Goal: Task Accomplishment & Management: Manage account settings

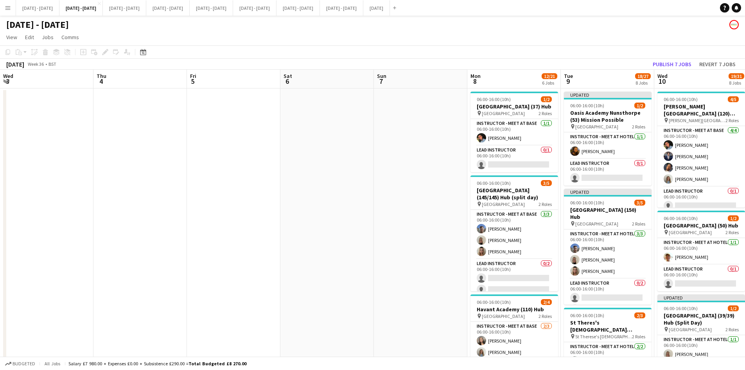
scroll to position [0, 266]
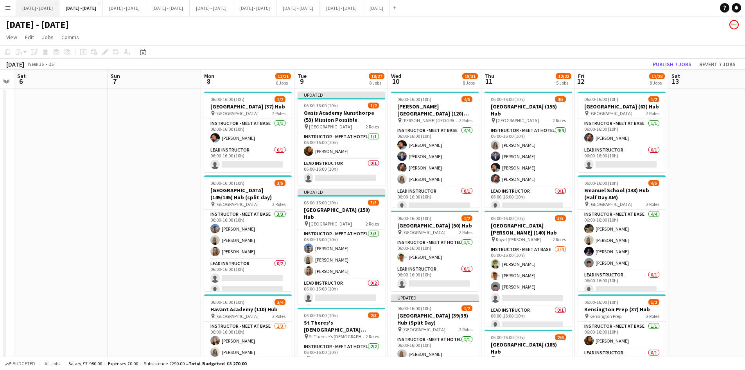
click at [41, 7] on button "[DATE] - [DATE] Close" at bounding box center [37, 7] width 43 height 15
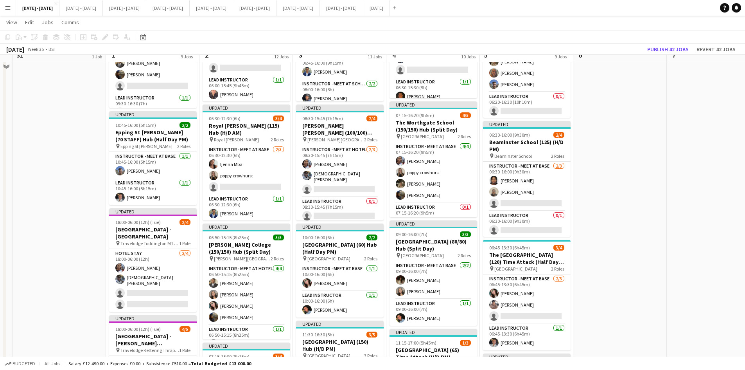
scroll to position [548, 0]
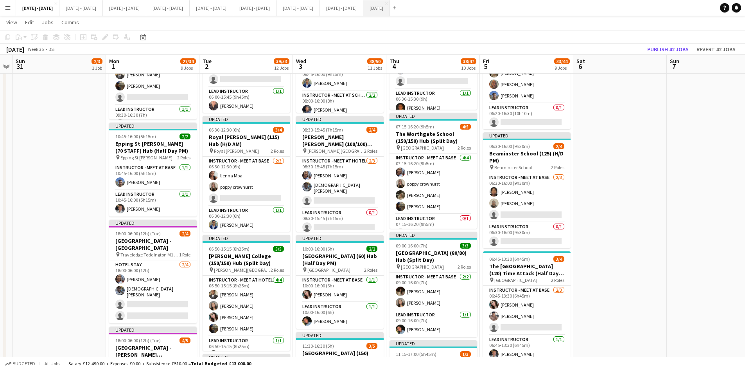
click at [390, 7] on button "[DATE] Close" at bounding box center [376, 7] width 27 height 15
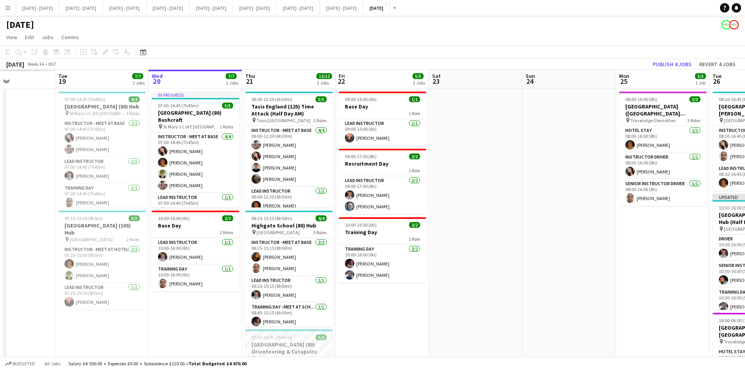
scroll to position [0, 215]
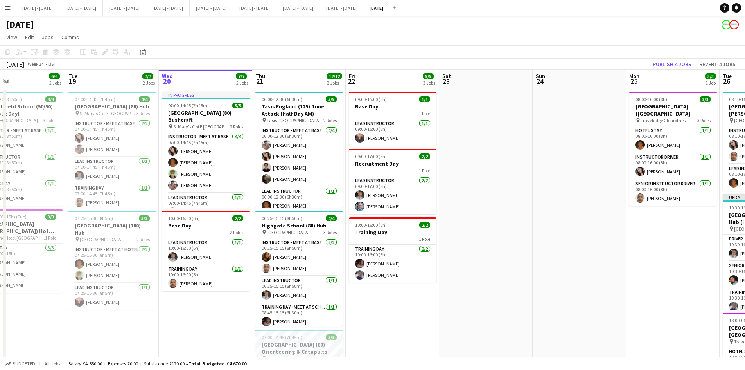
drag, startPoint x: 108, startPoint y: 214, endPoint x: 484, endPoint y: 212, distance: 376.4
click at [484, 212] on app-calendar-viewport "Sat 16 Sun 17 Mon 18 6/6 2 Jobs Tue 19 7/7 2 Jobs Wed 20 7/7 2 Jobs Thu 21 12/1…" at bounding box center [372, 300] width 745 height 461
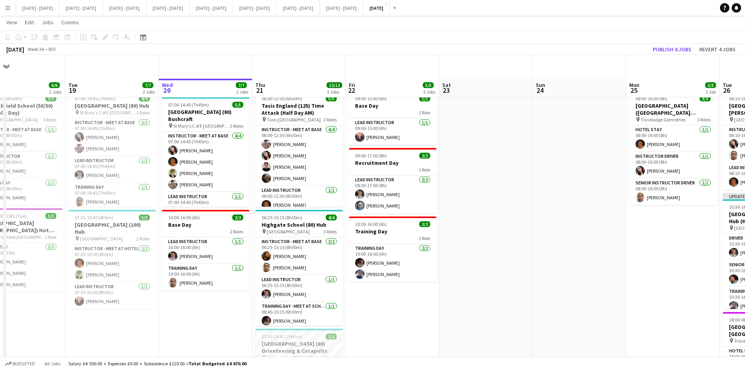
scroll to position [78, 0]
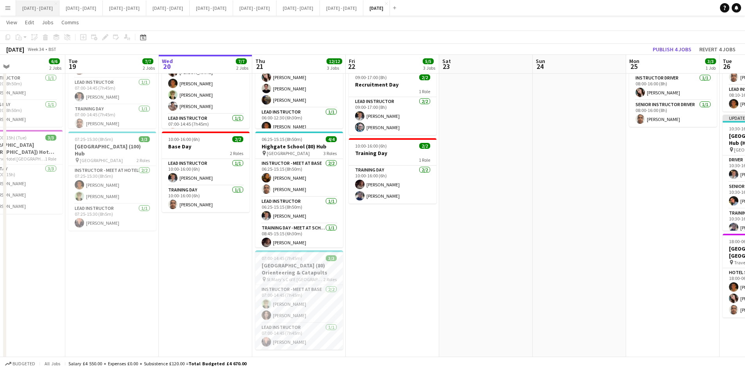
click at [40, 7] on button "[DATE] - [DATE] Close" at bounding box center [37, 7] width 43 height 15
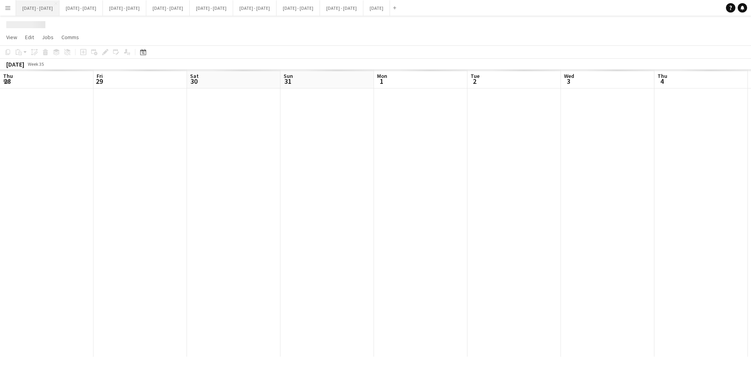
scroll to position [0, 268]
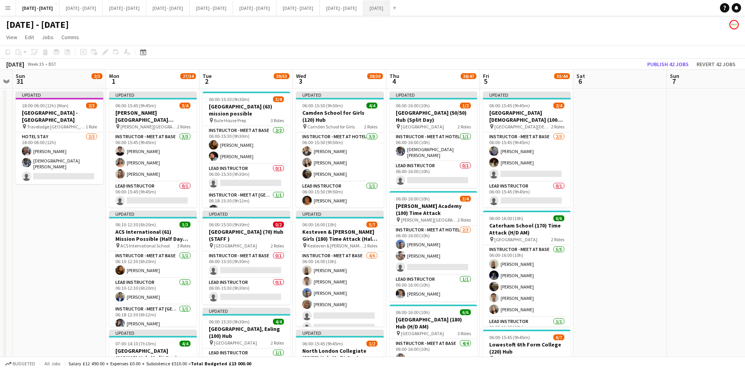
click at [390, 7] on button "[DATE] Close" at bounding box center [376, 7] width 27 height 15
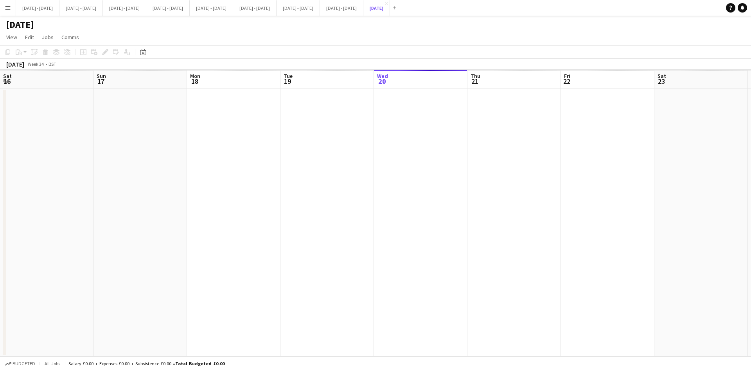
scroll to position [0, 215]
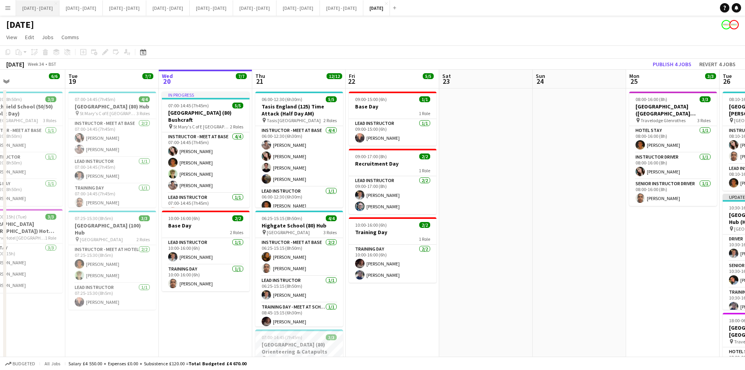
click at [38, 7] on button "[DATE] - [DATE] Close" at bounding box center [37, 7] width 43 height 15
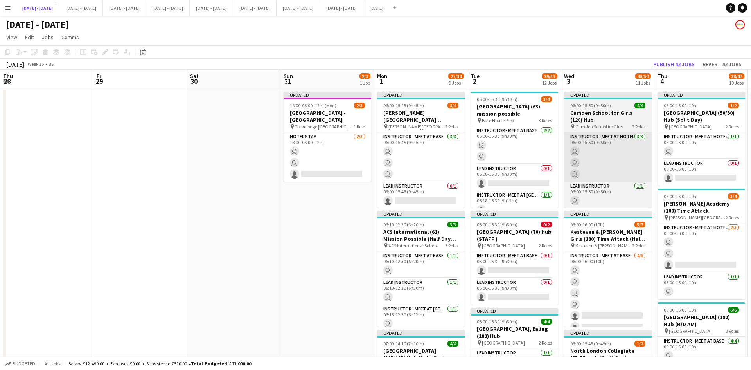
scroll to position [0, 268]
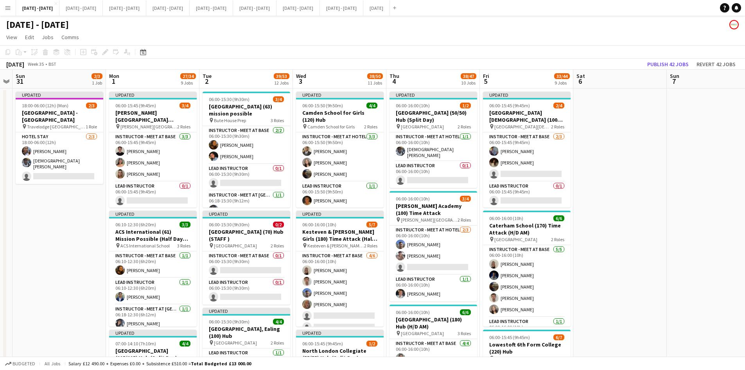
click at [7, 9] on app-icon "Menu" at bounding box center [8, 8] width 6 height 6
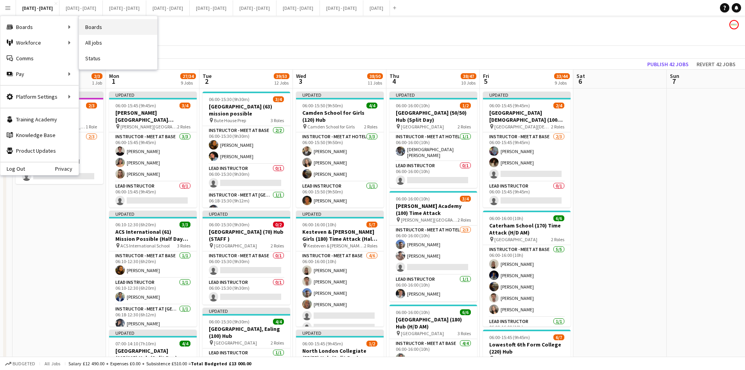
click at [94, 25] on link "Boards" at bounding box center [118, 27] width 78 height 16
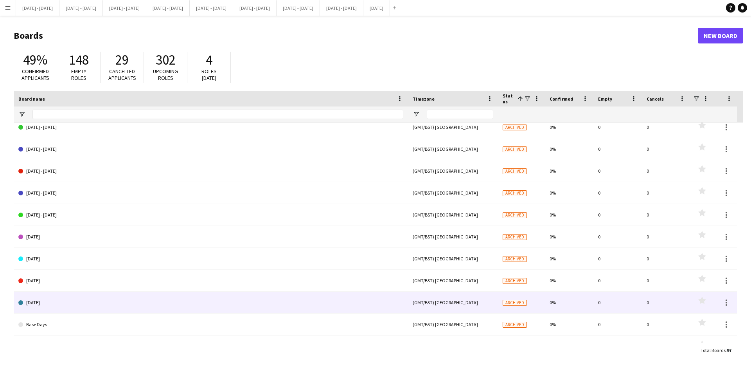
click at [41, 301] on link "[DATE]" at bounding box center [210, 302] width 385 height 22
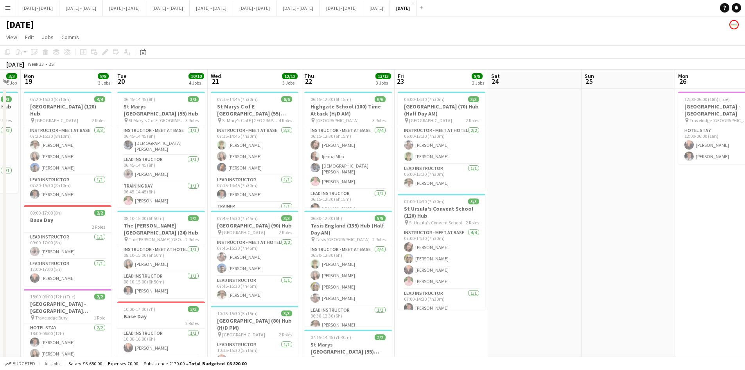
drag, startPoint x: 40, startPoint y: 210, endPoint x: 516, endPoint y: 214, distance: 475.8
click at [516, 214] on app-calendar-viewport "Sat 17 Sun 18 3/3 1 Job Mon 19 8/8 3 Jobs Tue 20 10/10 4 Jobs Wed 21 12/12 3 Jo…" at bounding box center [372, 374] width 745 height 608
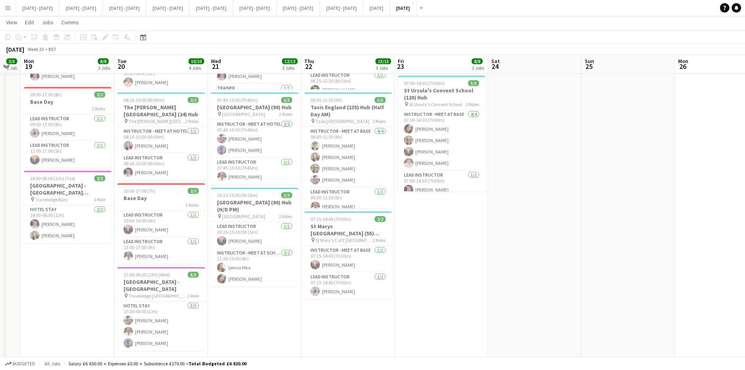
click at [8, 8] on app-icon "Menu" at bounding box center [8, 8] width 6 height 6
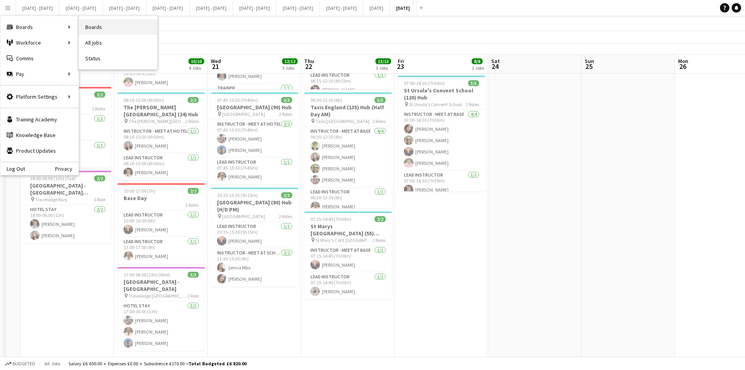
click at [95, 26] on link "Boards" at bounding box center [118, 27] width 78 height 16
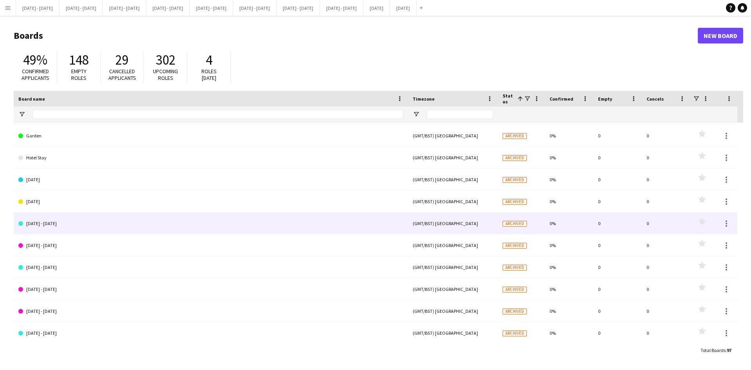
scroll to position [1213, 0]
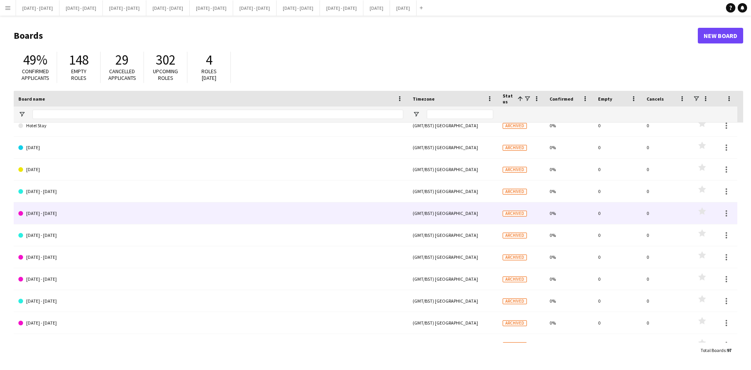
click at [60, 213] on link "[DATE] - [DATE]" at bounding box center [210, 213] width 385 height 22
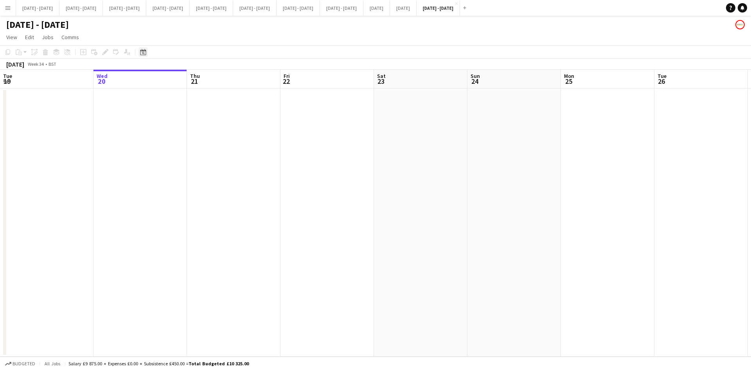
click at [143, 51] on icon at bounding box center [143, 52] width 6 height 6
click at [190, 79] on span "Previous month" at bounding box center [191, 79] width 16 height 16
click at [205, 80] on span "Next month" at bounding box center [207, 79] width 16 height 16
click at [154, 140] on span "15" at bounding box center [155, 139] width 9 height 9
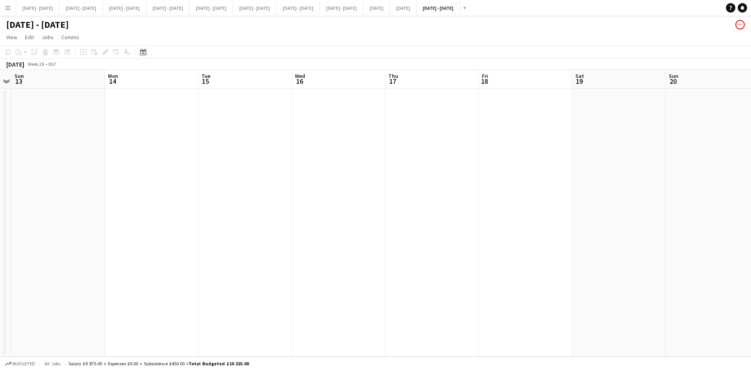
click at [143, 52] on icon "Date picker" at bounding box center [143, 52] width 6 height 6
click at [191, 79] on span "Previous month" at bounding box center [191, 79] width 16 height 16
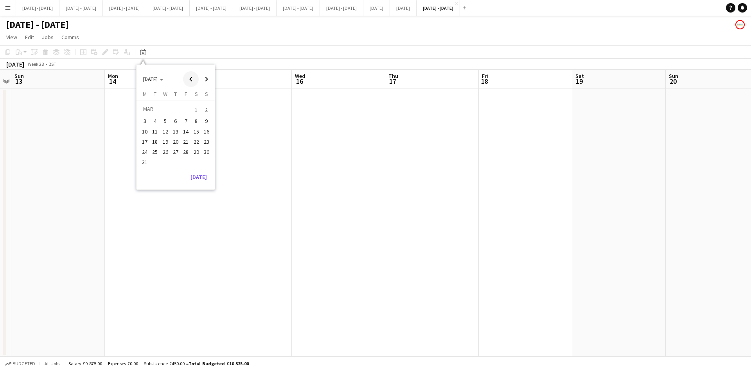
click at [191, 79] on span "Previous month" at bounding box center [191, 79] width 16 height 16
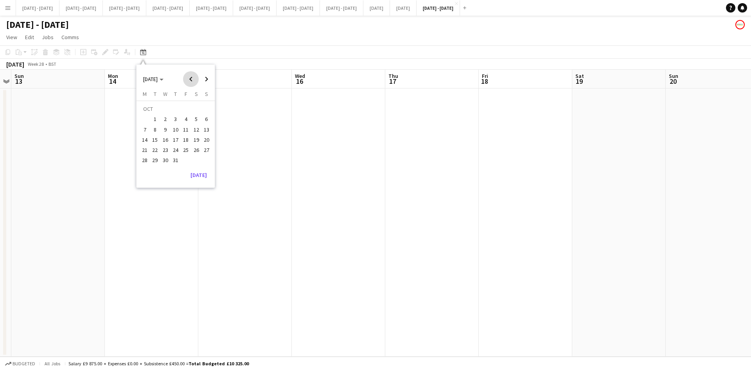
click at [191, 79] on span "Previous month" at bounding box center [191, 79] width 16 height 16
click at [206, 77] on span "Next month" at bounding box center [207, 79] width 16 height 16
click at [7, 9] on app-icon "Menu" at bounding box center [8, 8] width 6 height 6
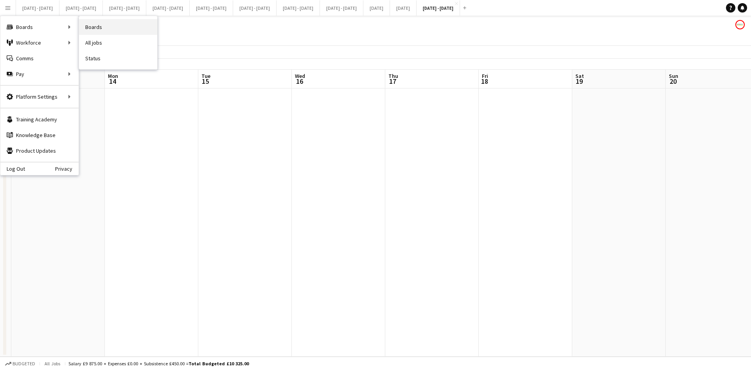
click at [97, 26] on link "Boards" at bounding box center [118, 27] width 78 height 16
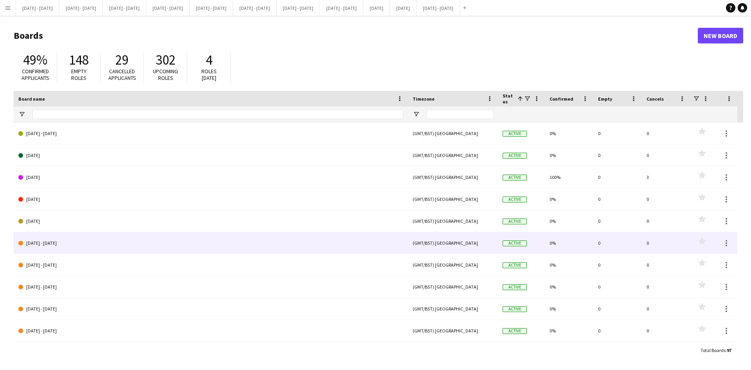
click at [40, 241] on link "[DATE] - [DATE]" at bounding box center [210, 243] width 385 height 22
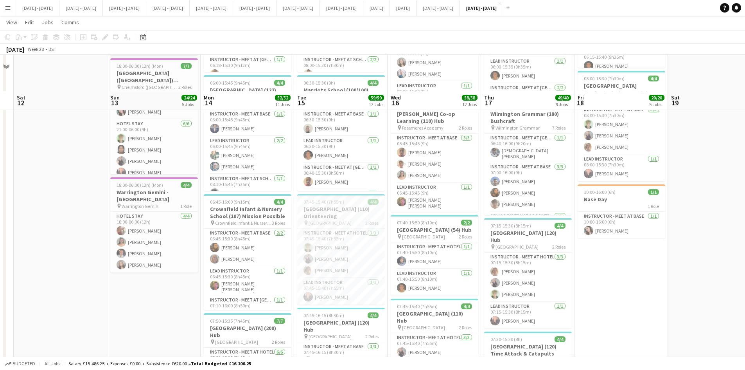
scroll to position [391, 0]
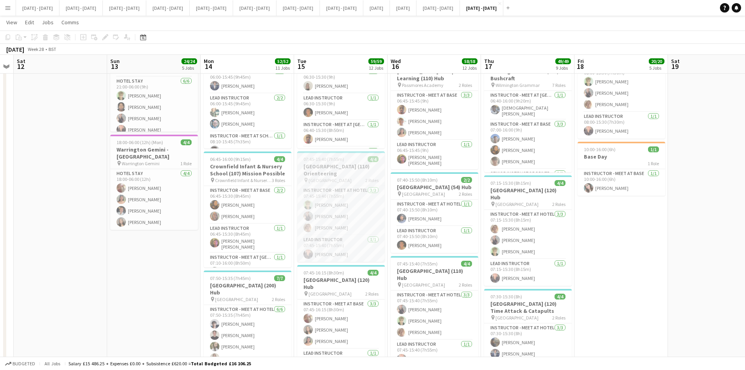
click at [351, 157] on div "07:45-15:40 (7h55m) 4/4" at bounding box center [341, 159] width 88 height 6
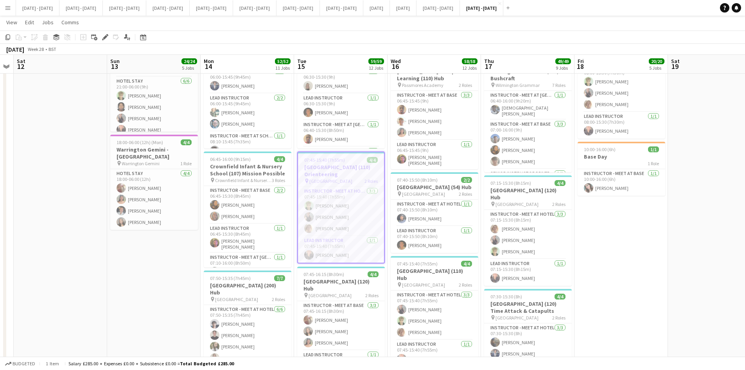
click at [351, 157] on div "07:45-15:40 (7h55m) 4/4" at bounding box center [341, 160] width 86 height 6
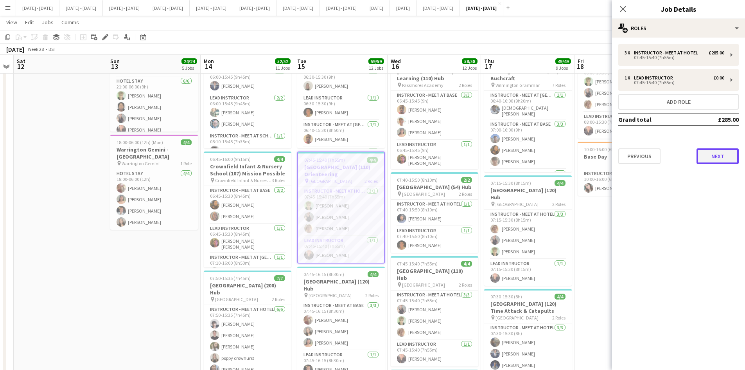
click at [713, 156] on button "Next" at bounding box center [718, 156] width 42 height 16
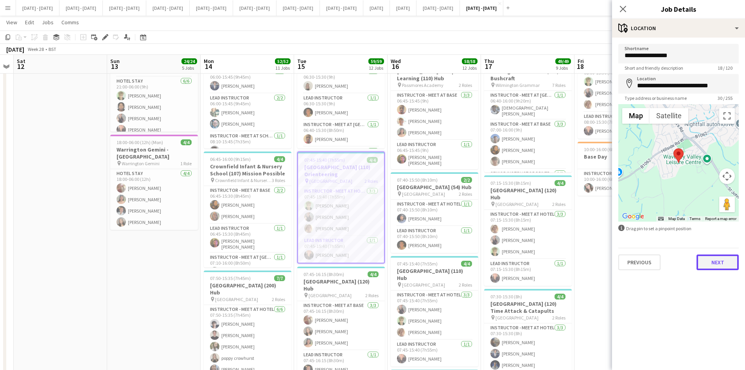
click at [711, 264] on button "Next" at bounding box center [718, 262] width 42 height 16
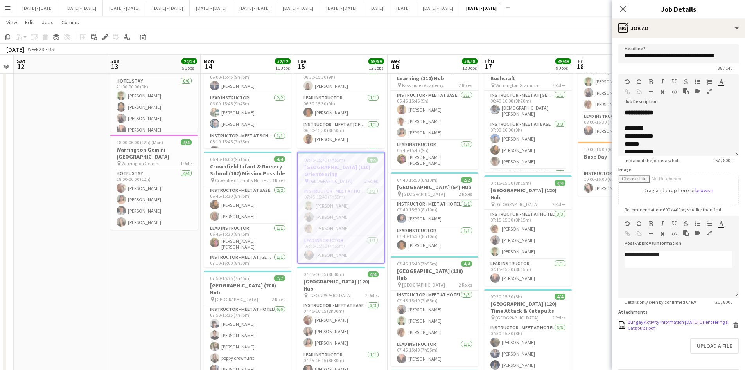
click at [658, 331] on div "Bungay Activity Information [DATE] Orienteering & Catapults.pdf" at bounding box center [679, 325] width 103 height 12
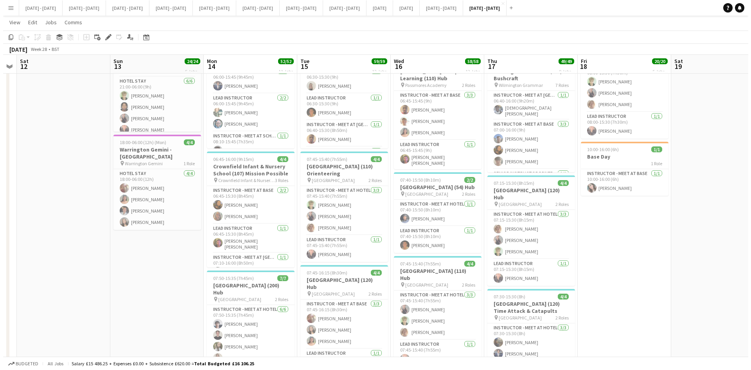
scroll to position [0, 0]
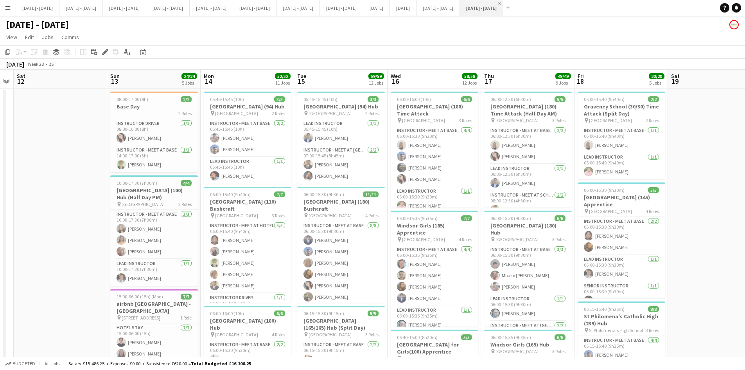
click at [502, 2] on app-icon "Close" at bounding box center [499, 3] width 3 height 3
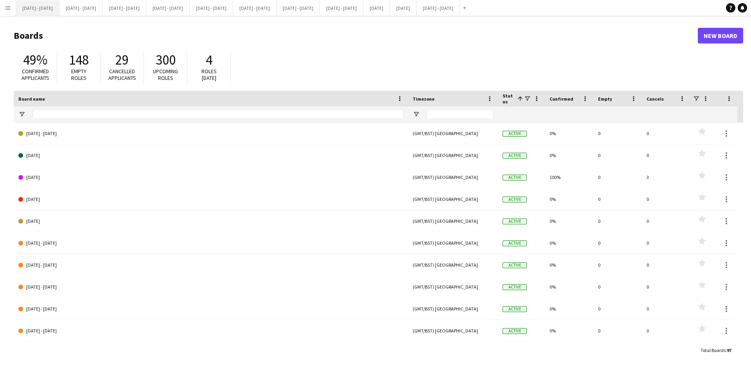
click at [36, 9] on button "[DATE] - [DATE] Close" at bounding box center [37, 7] width 43 height 15
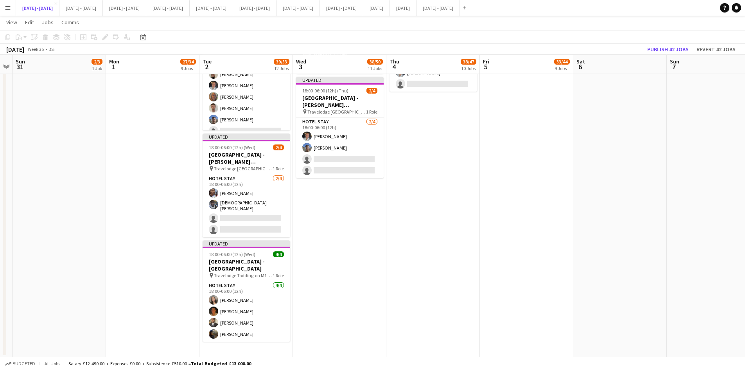
scroll to position [1125, 0]
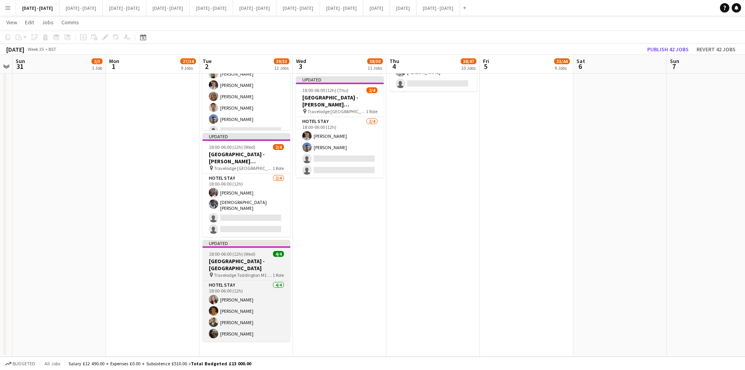
click at [235, 257] on h3 "[GEOGRAPHIC_DATA] - [GEOGRAPHIC_DATA]" at bounding box center [247, 264] width 88 height 14
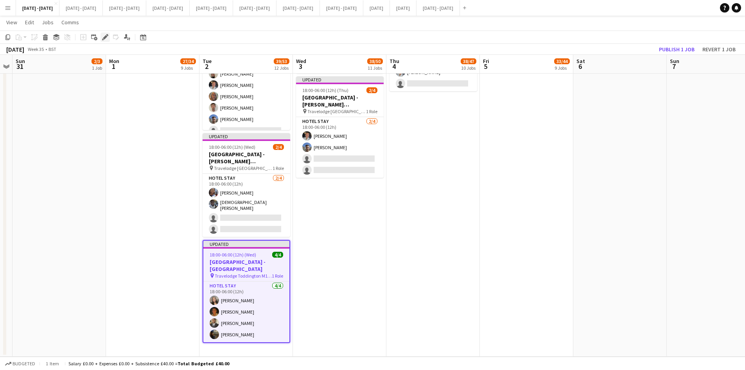
click at [106, 34] on icon "Edit" at bounding box center [105, 37] width 6 height 6
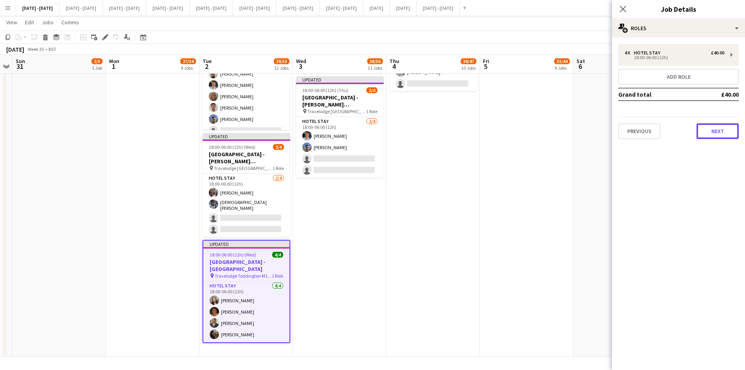
click at [715, 132] on button "Next" at bounding box center [718, 131] width 42 height 16
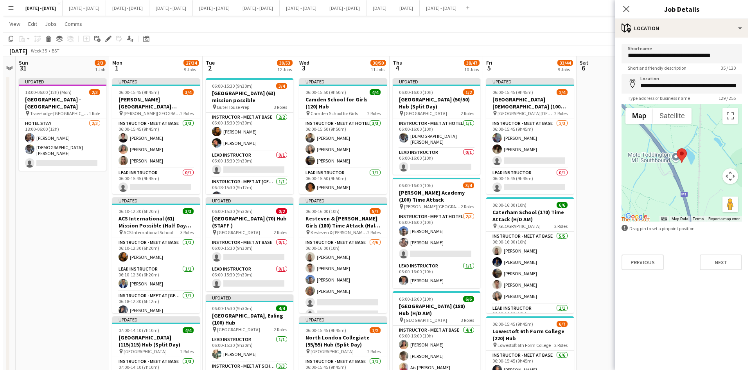
scroll to position [0, 0]
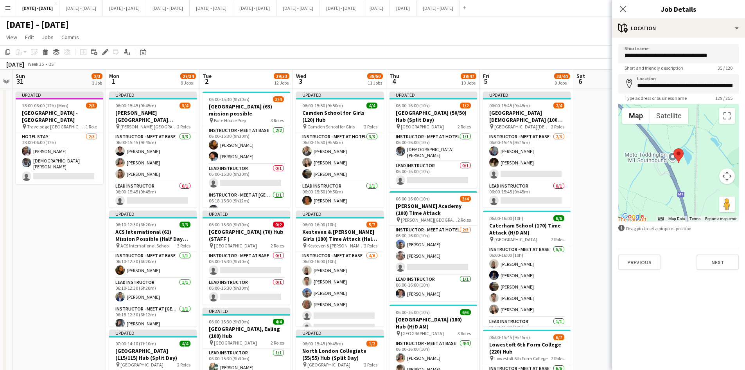
click at [10, 6] on app-icon "Menu" at bounding box center [8, 8] width 6 height 6
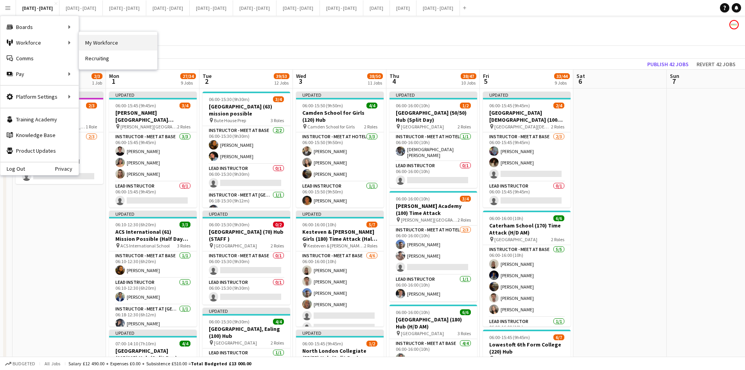
click at [102, 42] on link "My Workforce" at bounding box center [118, 43] width 78 height 16
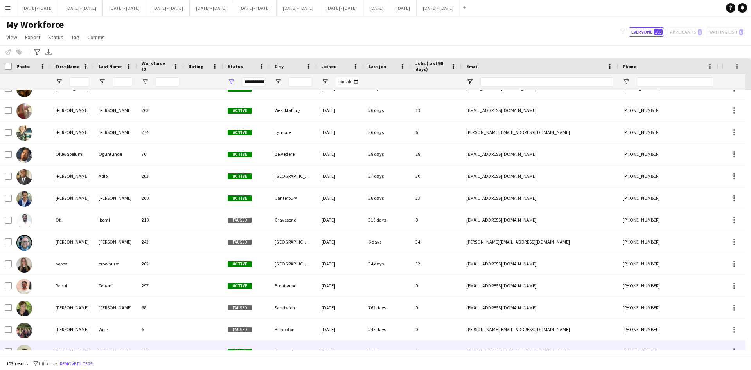
scroll to position [1878, 0]
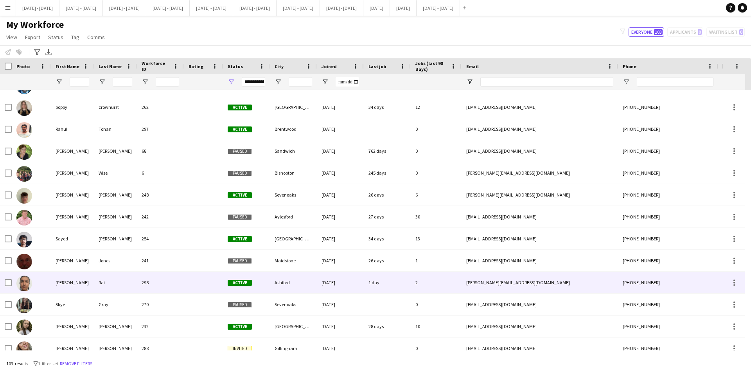
click at [64, 282] on div "[PERSON_NAME]" at bounding box center [72, 283] width 43 height 22
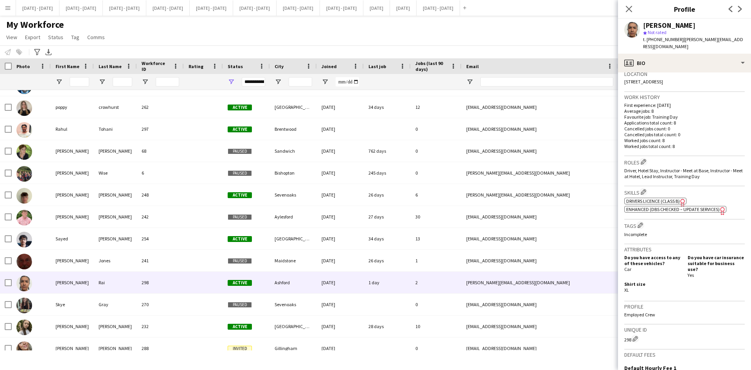
scroll to position [196, 0]
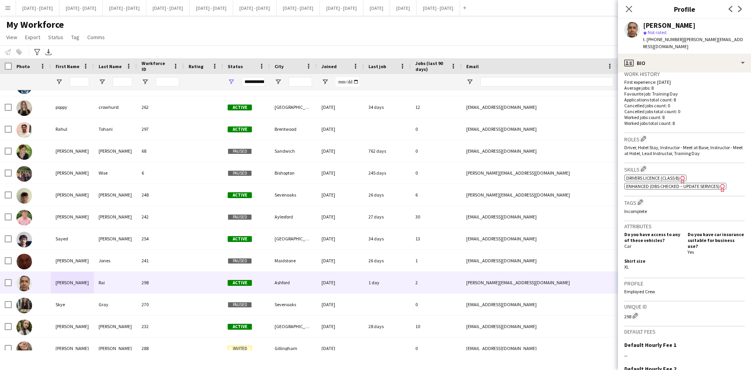
click at [658, 183] on span "Enhanced (DBS Checked – Update Services)" at bounding box center [673, 186] width 94 height 6
click at [30, 8] on button "[DATE] - [DATE] Close" at bounding box center [37, 7] width 43 height 15
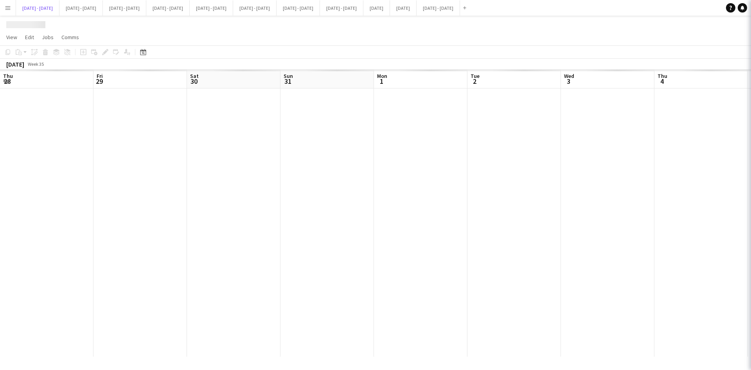
scroll to position [0, 268]
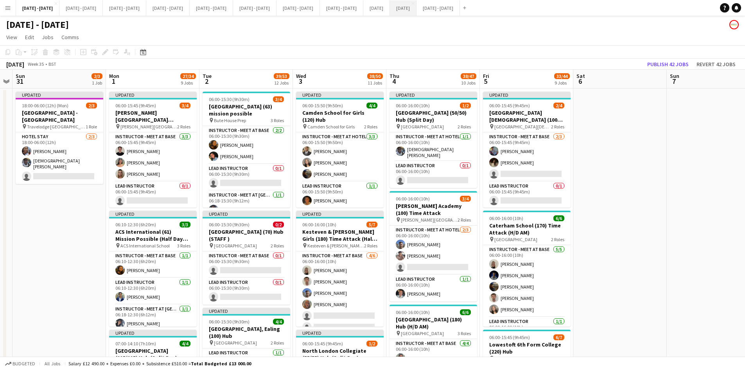
click at [417, 8] on button "[DATE] Close" at bounding box center [403, 7] width 27 height 15
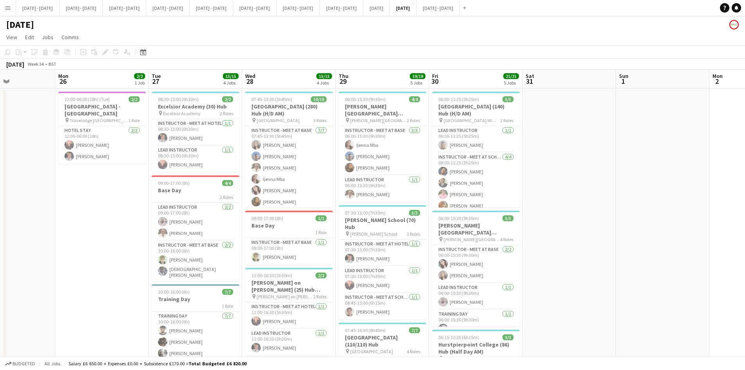
scroll to position [0, 249]
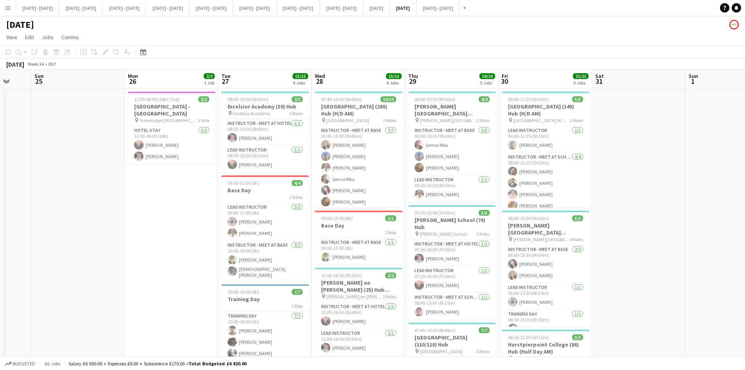
drag, startPoint x: 576, startPoint y: 144, endPoint x: 25, endPoint y: 147, distance: 550.5
click at [25, 147] on app-calendar-viewport "Thu 22 13/13 3 Jobs Fri 23 8/8 2 Jobs Sat 24 Sun 25 Mon 26 2/2 1 Job Tue 27 15/…" at bounding box center [372, 374] width 745 height 608
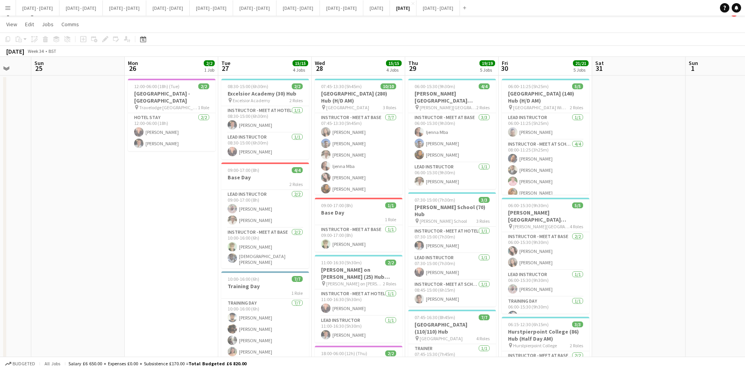
scroll to position [0, 0]
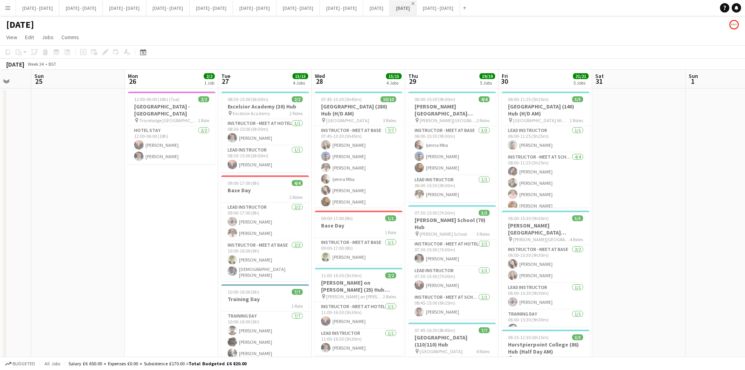
click at [415, 3] on app-icon "Close" at bounding box center [413, 3] width 3 height 3
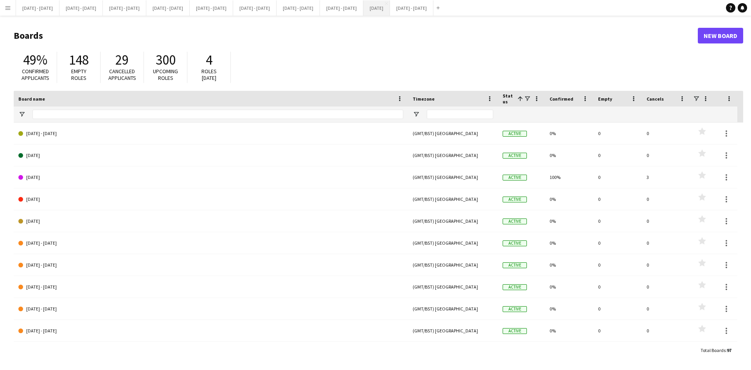
click at [390, 10] on button "[DATE] Close" at bounding box center [376, 7] width 27 height 15
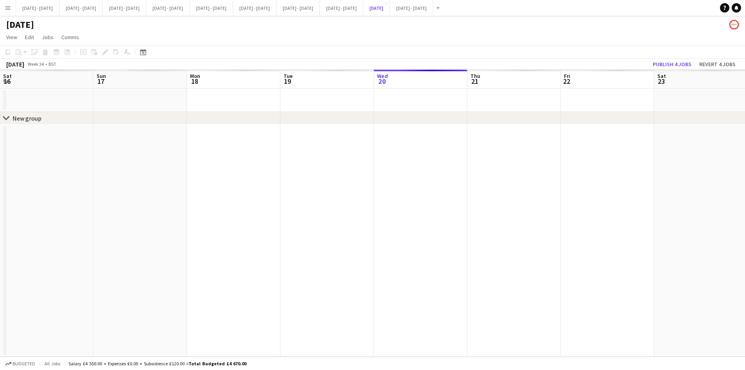
scroll to position [0, 215]
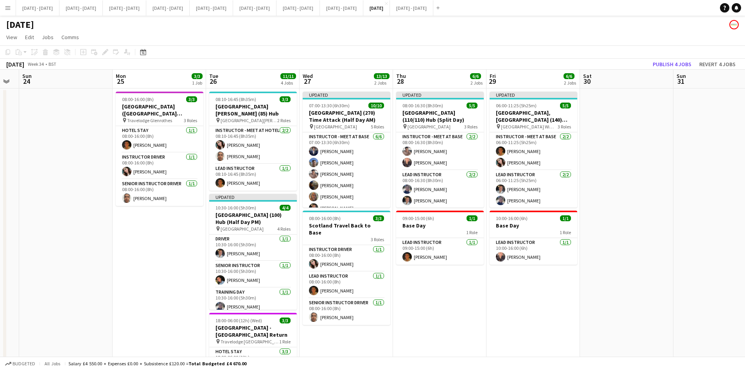
drag, startPoint x: 686, startPoint y: 248, endPoint x: 183, endPoint y: 261, distance: 503.3
click at [173, 267] on app-calendar-viewport "Thu 21 12/12 3 Jobs Fri 22 5/5 3 Jobs Sat 23 Sun 24 Mon 25 3/3 1 Job Tue 26 11/…" at bounding box center [372, 300] width 745 height 461
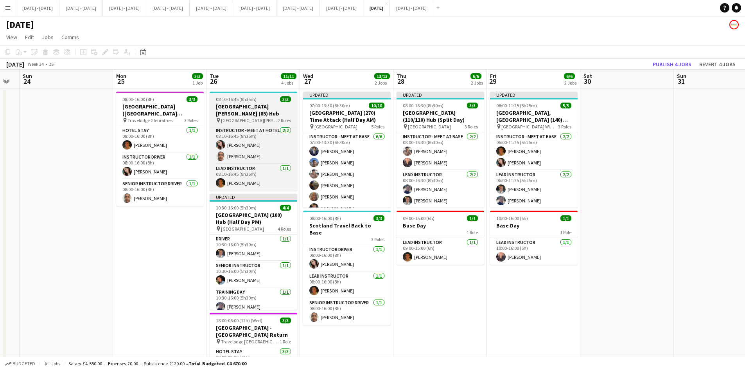
click at [266, 99] on div "08:10-16:45 (8h35m) 3/3" at bounding box center [254, 99] width 88 height 6
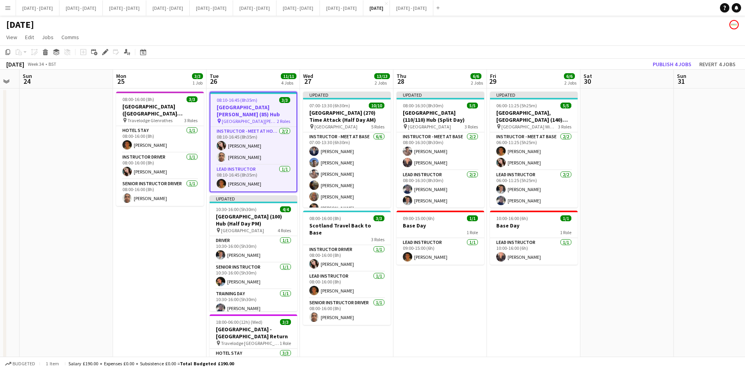
click at [104, 47] on app-toolbar "Copy Paste Paste Ctrl+V Paste with crew Ctrl+Shift+V Paste linked Job [GEOGRAPH…" at bounding box center [372, 51] width 745 height 13
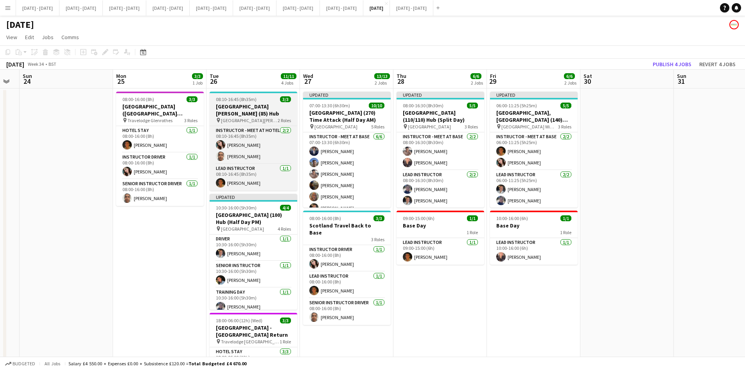
click at [263, 96] on app-job-card "08:10-16:45 (8h35m) 3/3 [GEOGRAPHIC_DATA][PERSON_NAME] (85) Hub pin [GEOGRAPHIC…" at bounding box center [254, 141] width 88 height 99
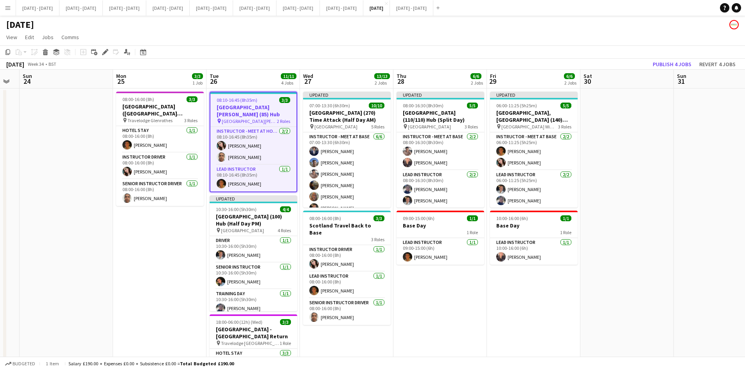
click at [263, 96] on app-job-card "08:10-16:45 (8h35m) 3/3 [GEOGRAPHIC_DATA][PERSON_NAME] (85) Hub pin [GEOGRAPHIC…" at bounding box center [254, 142] width 88 height 101
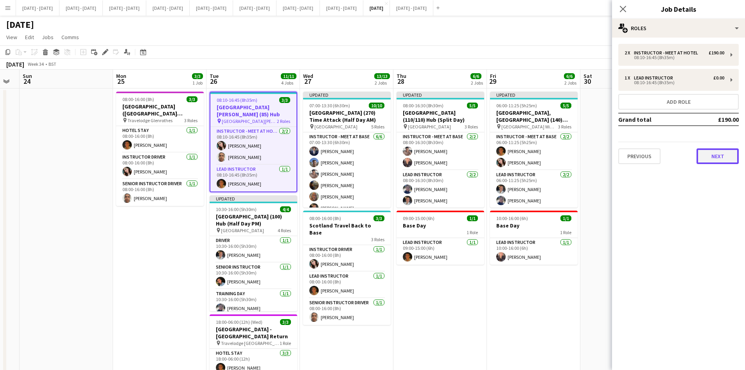
click at [706, 155] on button "Next" at bounding box center [718, 156] width 42 height 16
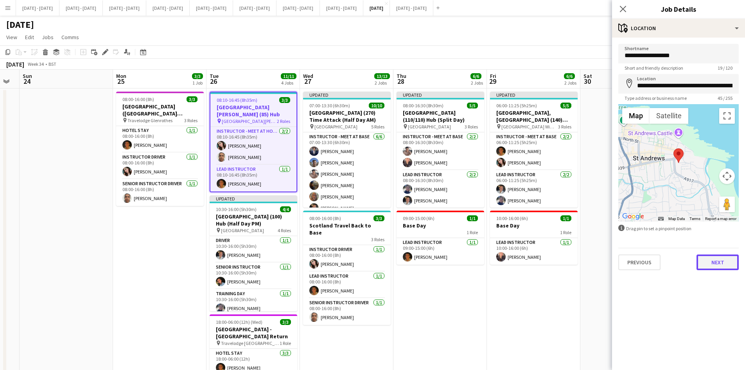
click at [710, 260] on button "Next" at bounding box center [718, 262] width 42 height 16
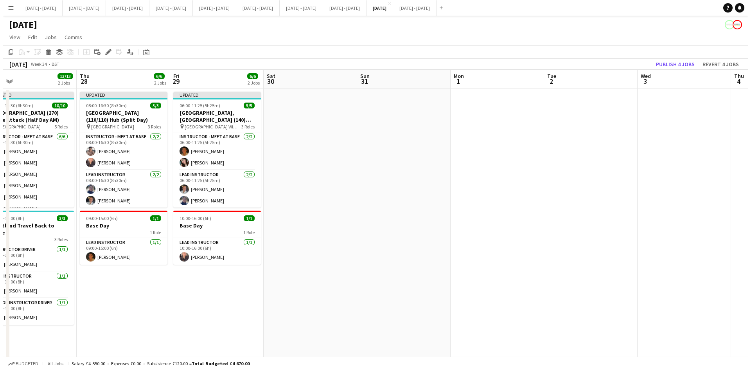
scroll to position [0, 304]
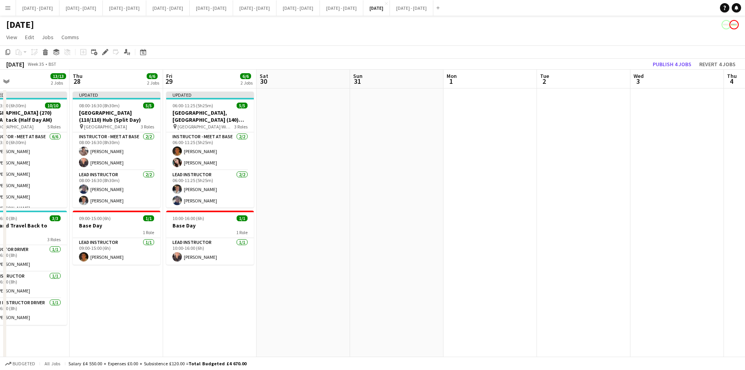
drag, startPoint x: 635, startPoint y: 168, endPoint x: 311, endPoint y: 198, distance: 325.3
click at [311, 198] on app-calendar-viewport "Sun 24 Mon 25 3/3 1 Job Tue 26 11/11 4 Jobs Wed 27 13/13 2 Jobs Thu 28 6/6 2 Jo…" at bounding box center [372, 300] width 745 height 461
click at [41, 9] on button "[DATE] - [DATE] Close" at bounding box center [37, 7] width 43 height 15
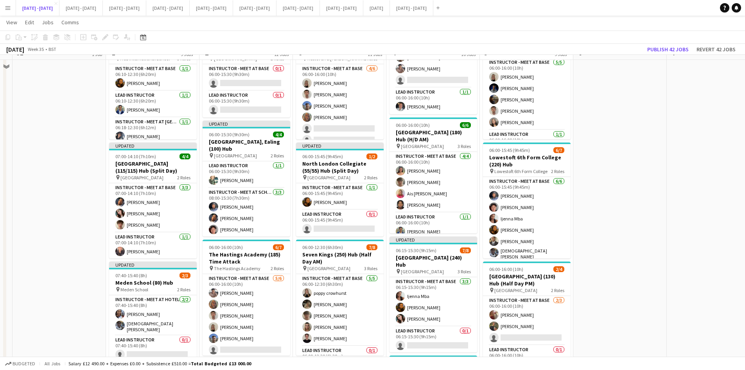
scroll to position [30, 0]
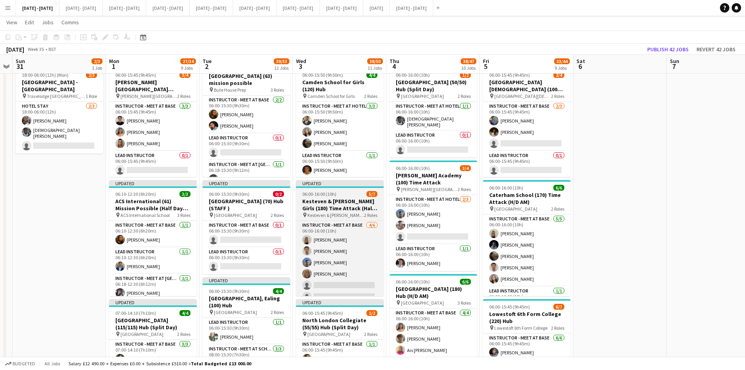
click at [343, 193] on div "06:00-16:00 (10h) 5/7" at bounding box center [340, 194] width 88 height 6
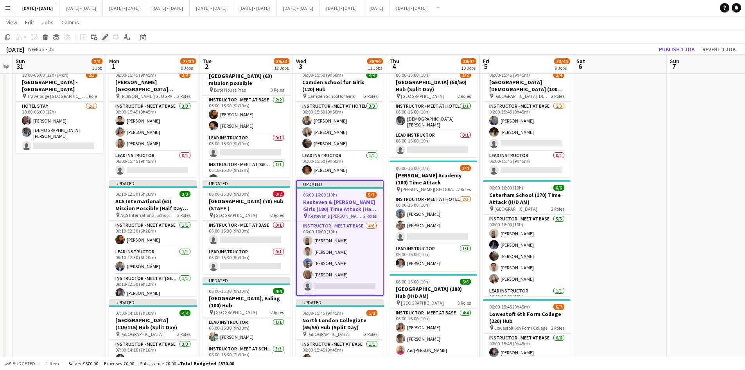
click at [103, 36] on icon "Edit" at bounding box center [105, 37] width 6 height 6
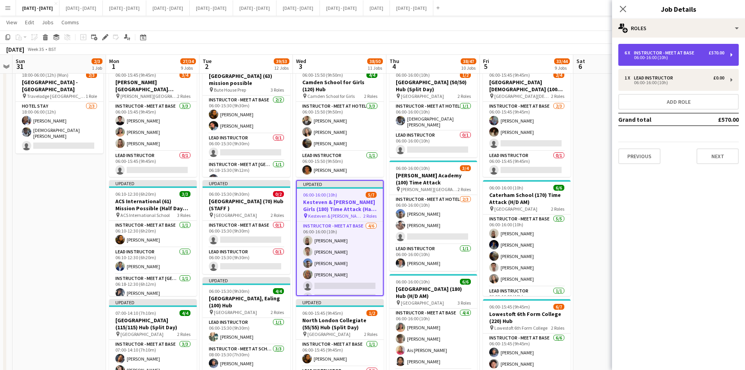
click at [658, 56] on div "06:00-16:00 (10h)" at bounding box center [675, 58] width 100 height 4
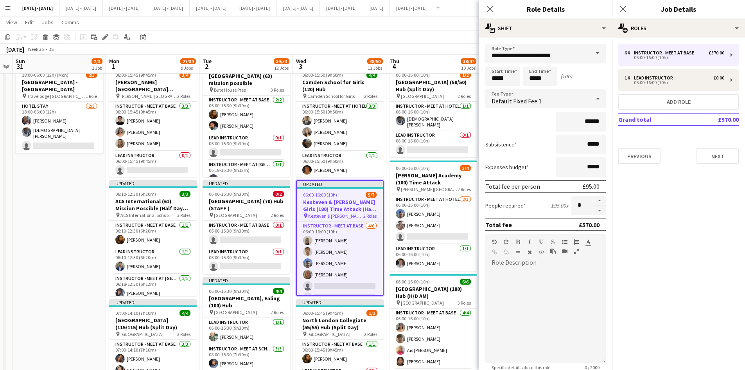
click at [590, 50] on span at bounding box center [598, 53] width 16 height 19
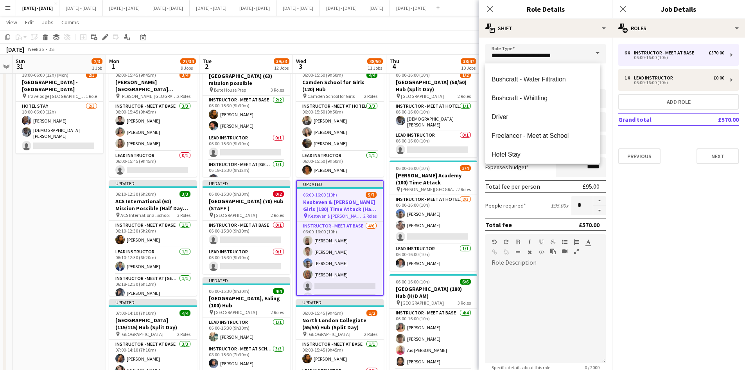
scroll to position [112, 0]
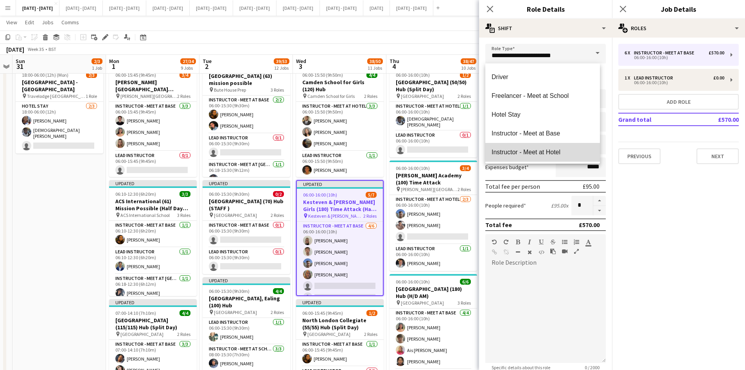
click at [547, 149] on span "Instructor - Meet at Hotel" at bounding box center [543, 151] width 102 height 7
type input "**********"
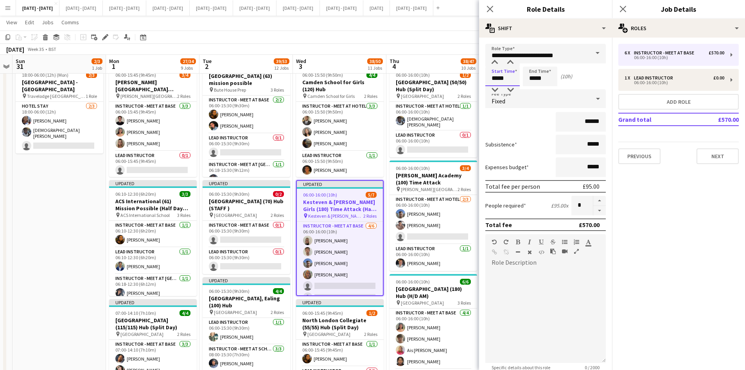
drag, startPoint x: 505, startPoint y: 79, endPoint x: 490, endPoint y: 79, distance: 14.9
click at [490, 79] on input "*****" at bounding box center [503, 77] width 34 height 20
type input "*****"
click at [487, 7] on icon at bounding box center [489, 8] width 7 height 7
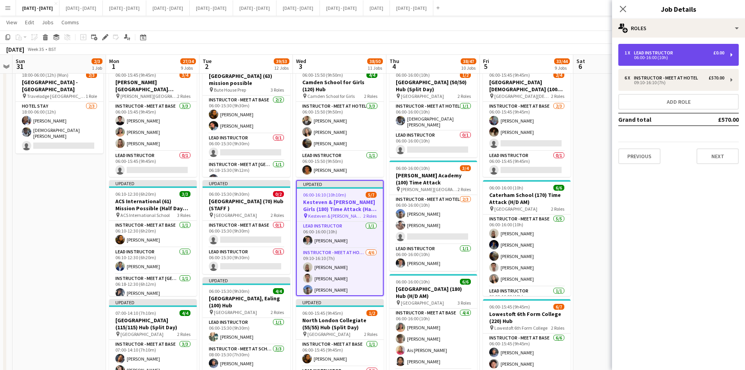
click at [645, 51] on div "Lead Instructor" at bounding box center [655, 52] width 42 height 5
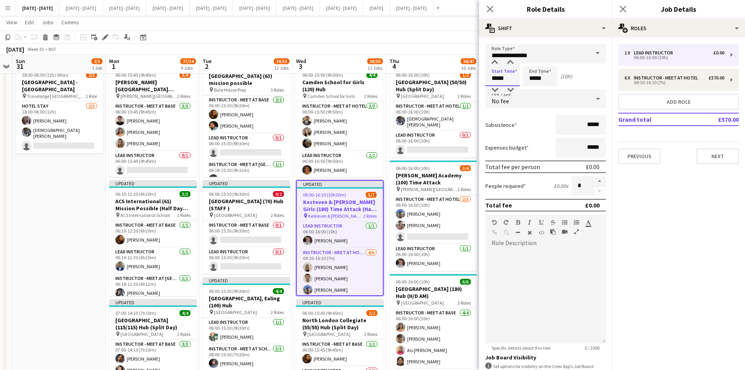
drag, startPoint x: 505, startPoint y: 77, endPoint x: 491, endPoint y: 79, distance: 13.8
click at [491, 79] on input "*****" at bounding box center [503, 77] width 34 height 20
type input "*****"
click at [489, 9] on icon "Close pop-in" at bounding box center [489, 8] width 7 height 7
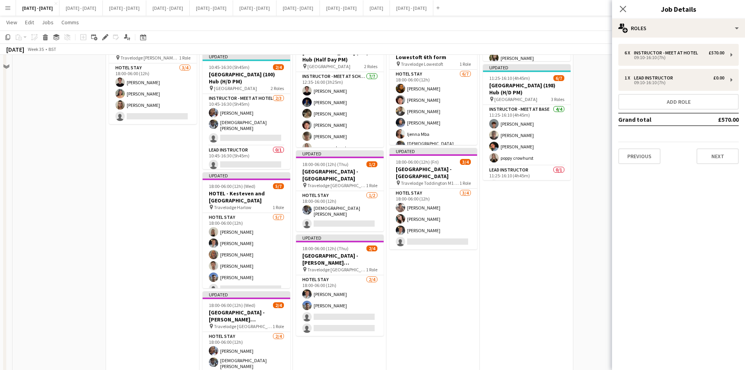
scroll to position [930, 0]
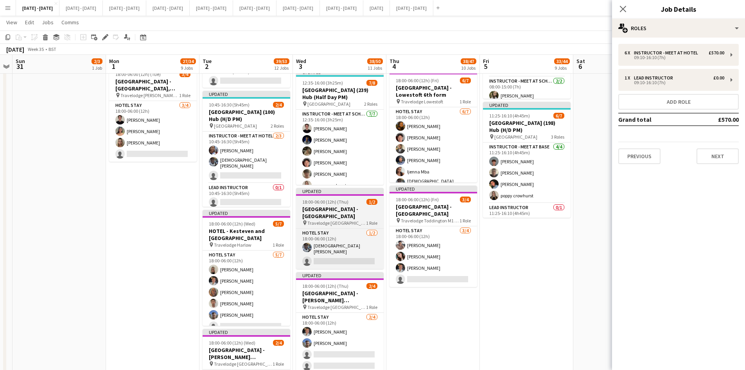
click at [354, 200] on div "18:00-06:00 (12h) (Thu) 1/2" at bounding box center [340, 202] width 88 height 6
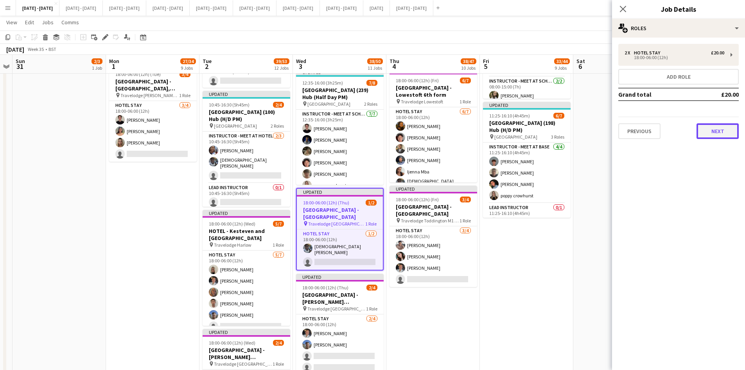
click at [718, 129] on button "Next" at bounding box center [718, 131] width 42 height 16
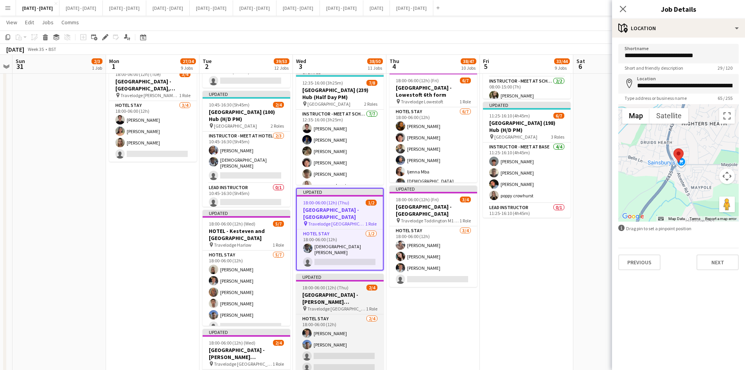
click at [355, 284] on div "18:00-06:00 (12h) (Thu) 2/4" at bounding box center [340, 287] width 88 height 6
type input "**********"
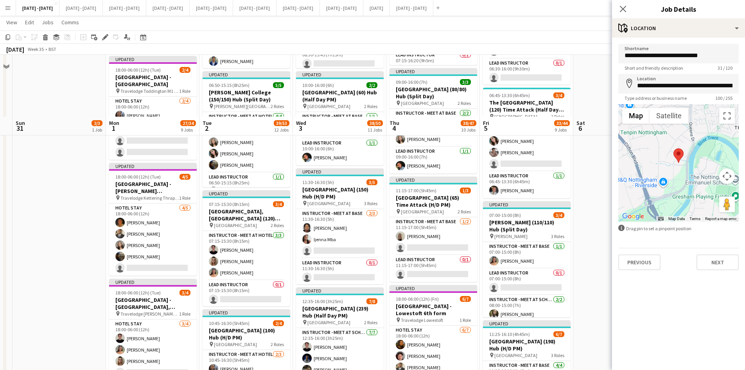
scroll to position [617, 0]
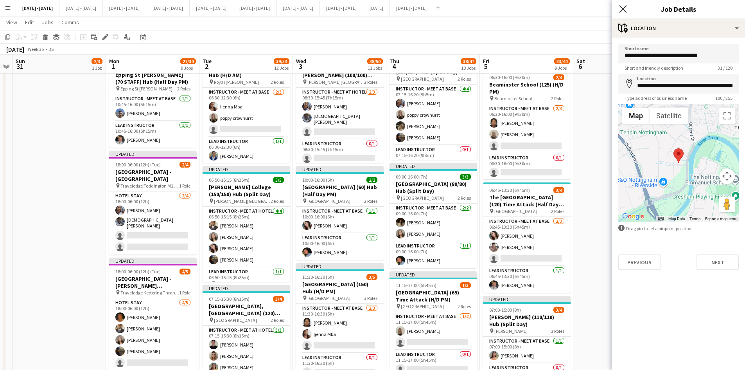
click at [622, 9] on icon "Close pop-in" at bounding box center [622, 8] width 7 height 7
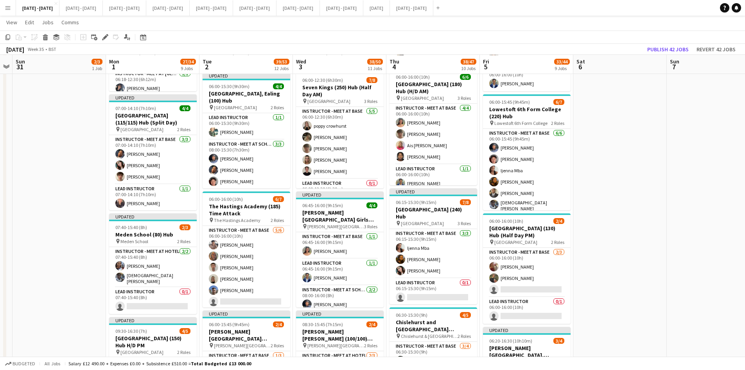
scroll to position [235, 0]
click at [88, 10] on button "[DATE] - [DATE] Close" at bounding box center [80, 7] width 43 height 15
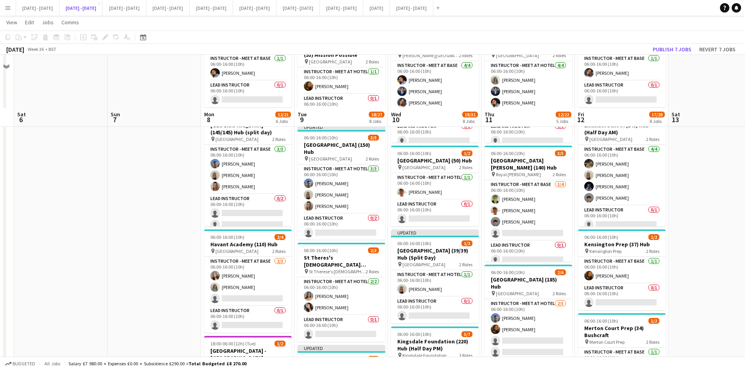
scroll to position [117, 0]
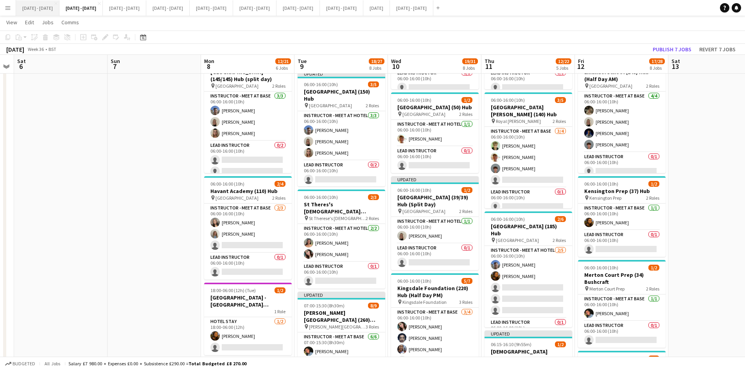
click at [43, 7] on button "[DATE] - [DATE] Close" at bounding box center [37, 7] width 43 height 15
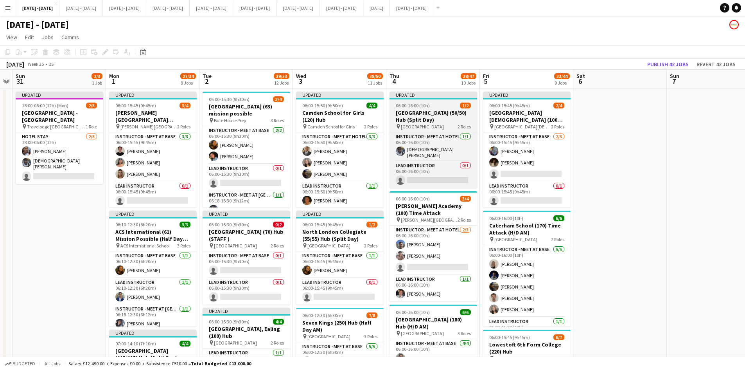
click at [411, 113] on h3 "[GEOGRAPHIC_DATA] (50/50) Hub (Split Day)" at bounding box center [434, 116] width 88 height 14
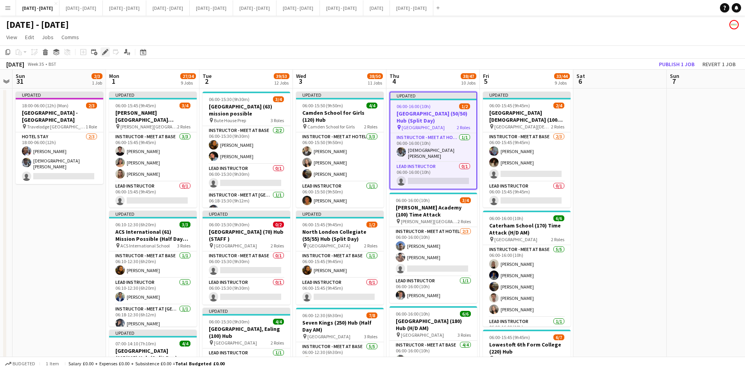
click at [104, 52] on icon at bounding box center [105, 52] width 4 height 4
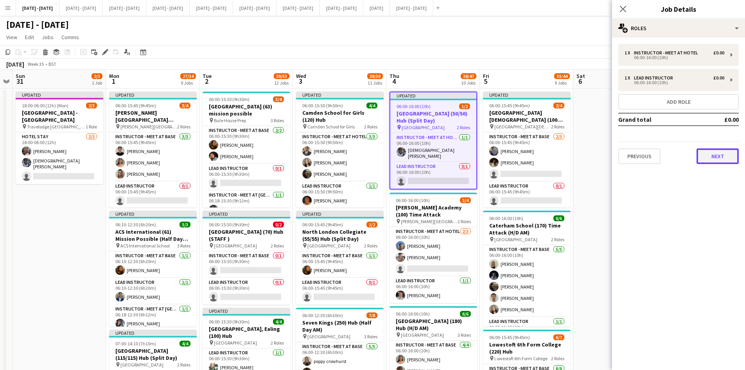
click at [710, 155] on button "Next" at bounding box center [718, 156] width 42 height 16
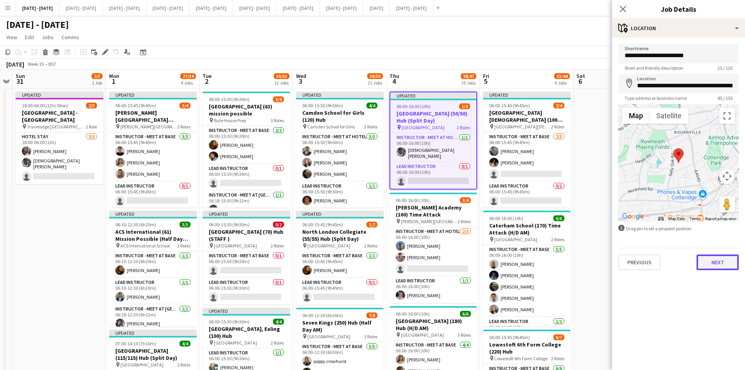
click at [714, 263] on button "Next" at bounding box center [718, 262] width 42 height 16
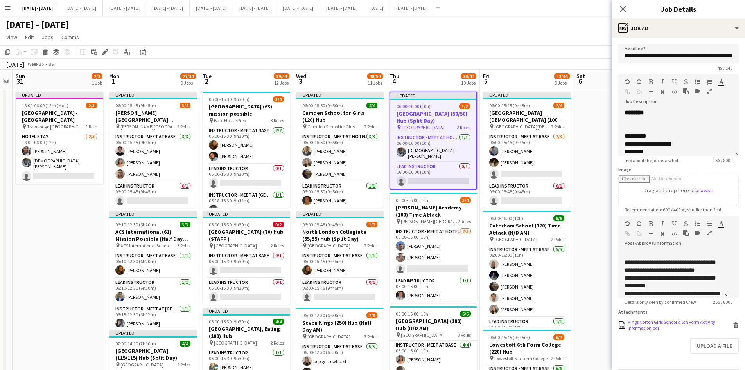
click at [654, 331] on div "Kings Norton Girls School & 6th Form Activity Information.pdf" at bounding box center [679, 325] width 103 height 12
click at [437, 105] on div "06:00-16:00 (10h) 1/2" at bounding box center [433, 106] width 86 height 6
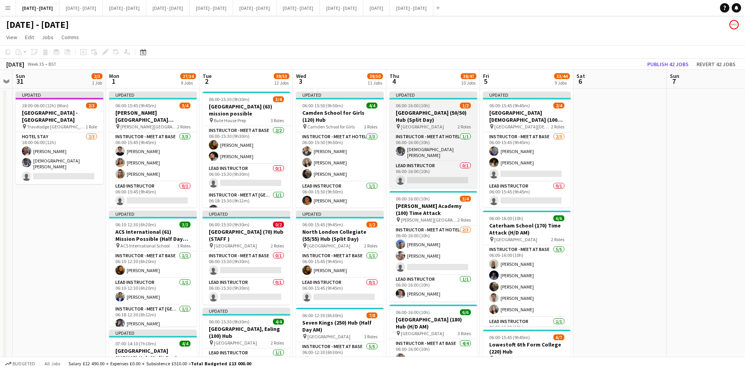
click at [437, 105] on div "06:00-16:00 (10h) 1/2" at bounding box center [434, 106] width 88 height 6
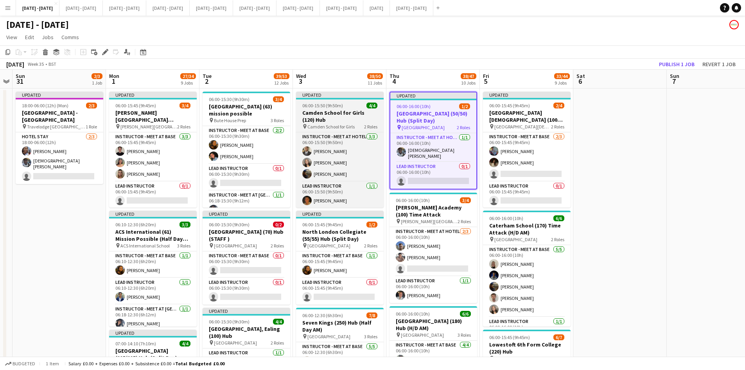
click at [353, 104] on div "06:00-15:50 (9h50m) 4/4" at bounding box center [340, 106] width 88 height 6
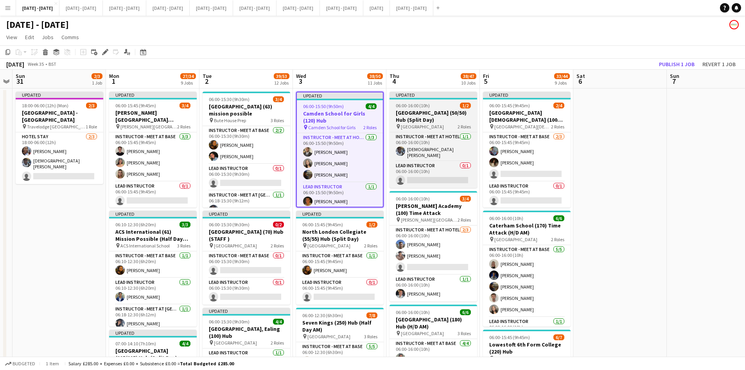
click at [439, 107] on div "06:00-16:00 (10h) 1/2" at bounding box center [434, 106] width 88 height 6
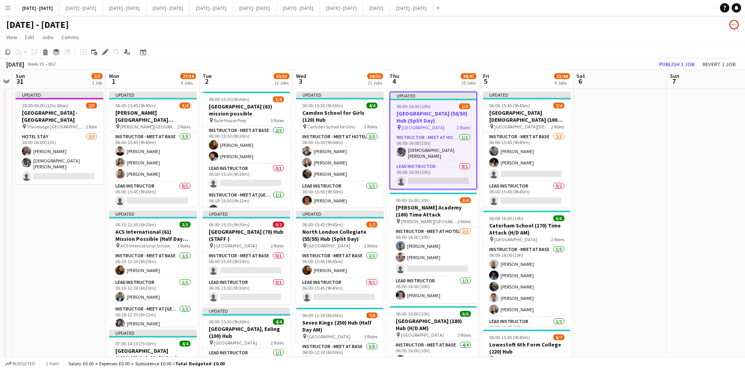
click at [439, 107] on div "06:00-16:00 (10h) 1/2" at bounding box center [433, 106] width 86 height 6
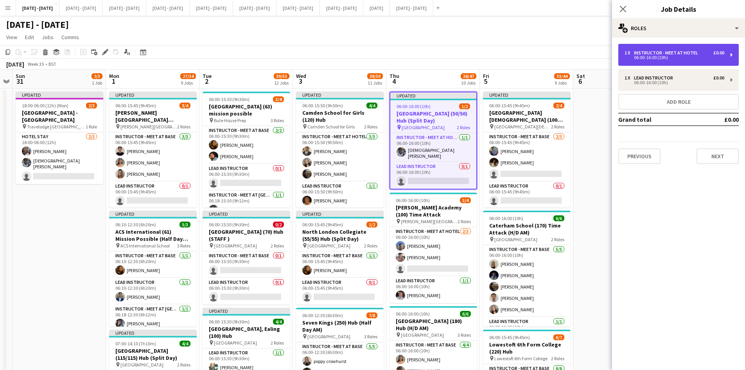
click at [659, 57] on div "06:00-16:00 (10h)" at bounding box center [675, 58] width 100 height 4
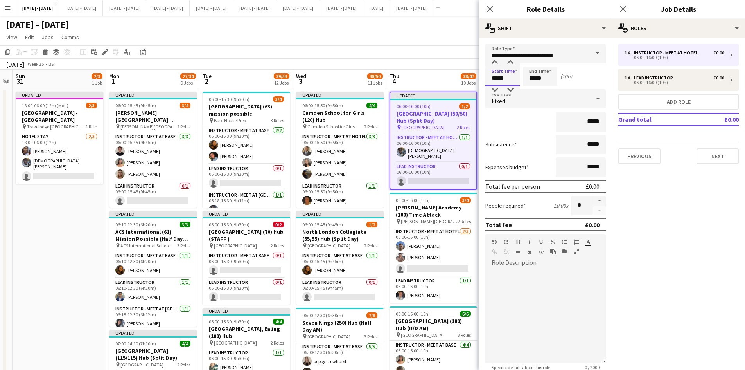
drag, startPoint x: 505, startPoint y: 79, endPoint x: 478, endPoint y: 79, distance: 26.6
type input "*****"
click at [490, 7] on icon "Close pop-in" at bounding box center [489, 8] width 7 height 7
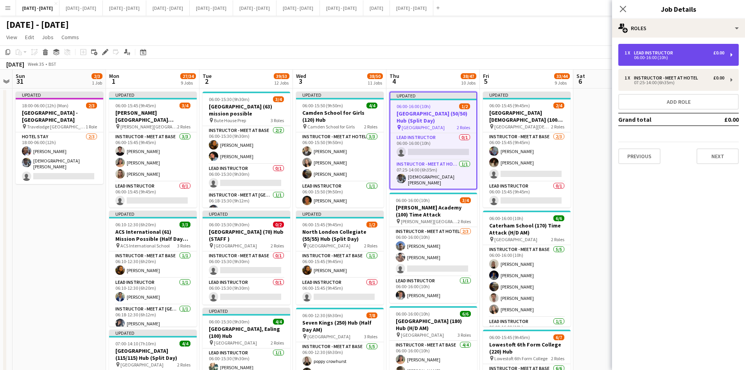
click at [638, 54] on div "Lead Instructor" at bounding box center [655, 52] width 42 height 5
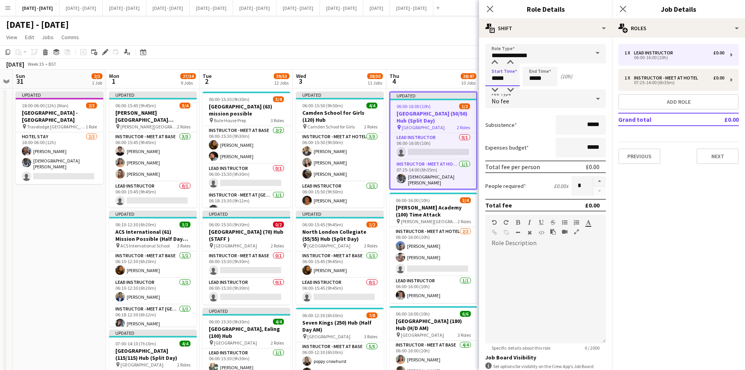
drag, startPoint x: 506, startPoint y: 76, endPoint x: 478, endPoint y: 80, distance: 27.7
type input "*****"
click at [491, 7] on icon "Close pop-in" at bounding box center [489, 8] width 7 height 7
